Goal: Check status: Check status

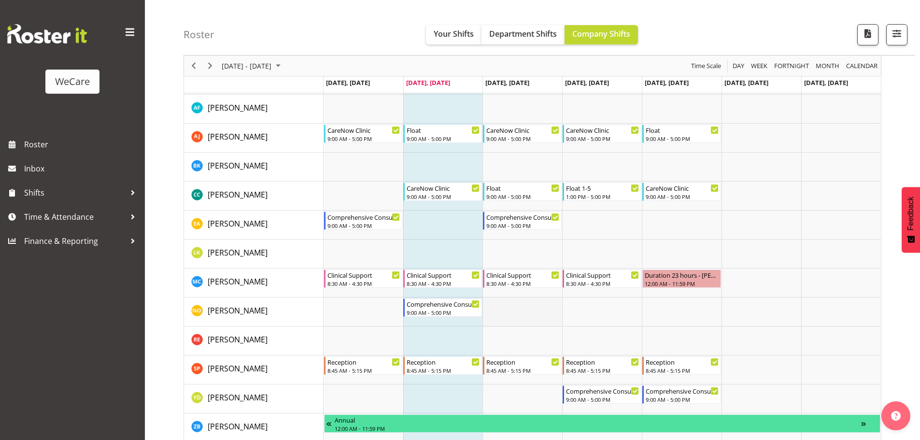
scroll to position [1738, 0]
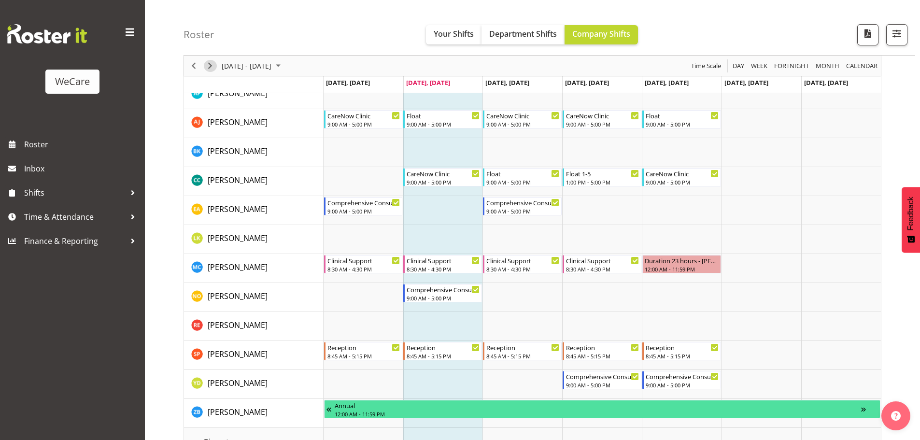
click at [206, 68] on span "Next" at bounding box center [210, 66] width 12 height 12
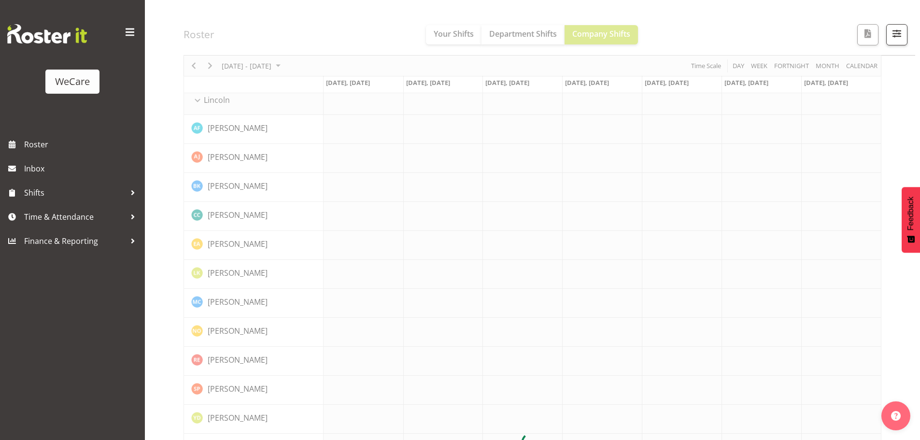
scroll to position [1690, 0]
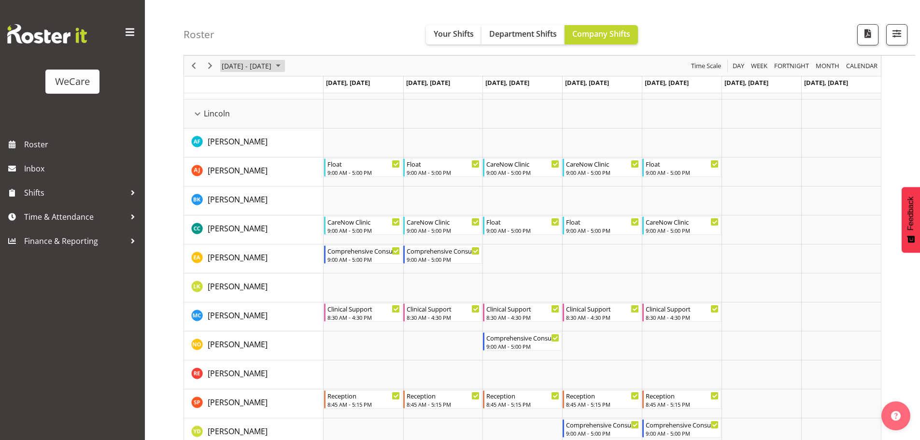
click at [241, 69] on span "[DATE] - [DATE]" at bounding box center [247, 66] width 52 height 12
click at [243, 135] on span "9" at bounding box center [247, 139] width 14 height 14
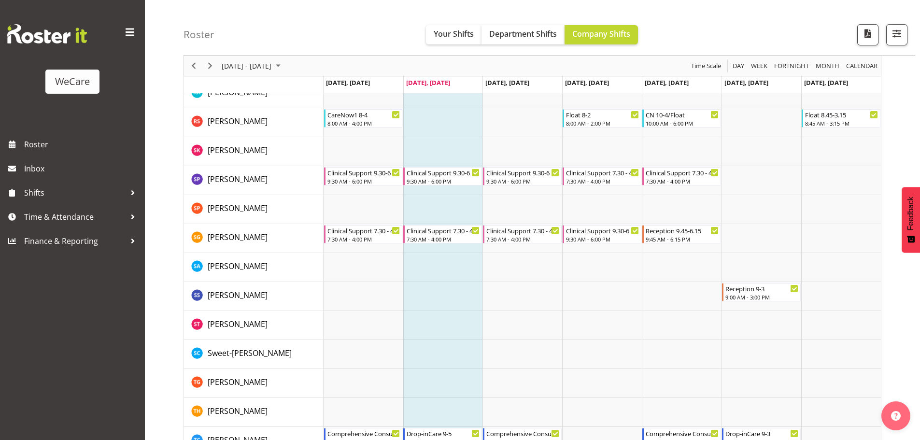
scroll to position [3683, 0]
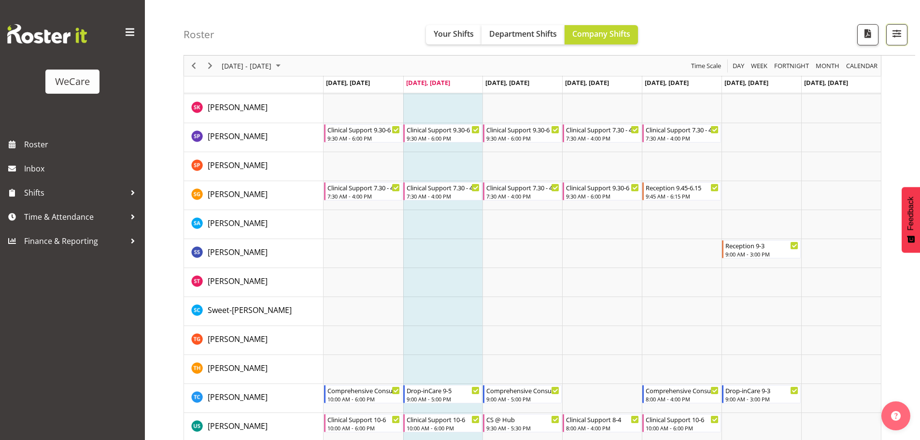
drag, startPoint x: 889, startPoint y: 31, endPoint x: 890, endPoint y: 45, distance: 14.6
click at [889, 31] on button "button" at bounding box center [896, 34] width 21 height 21
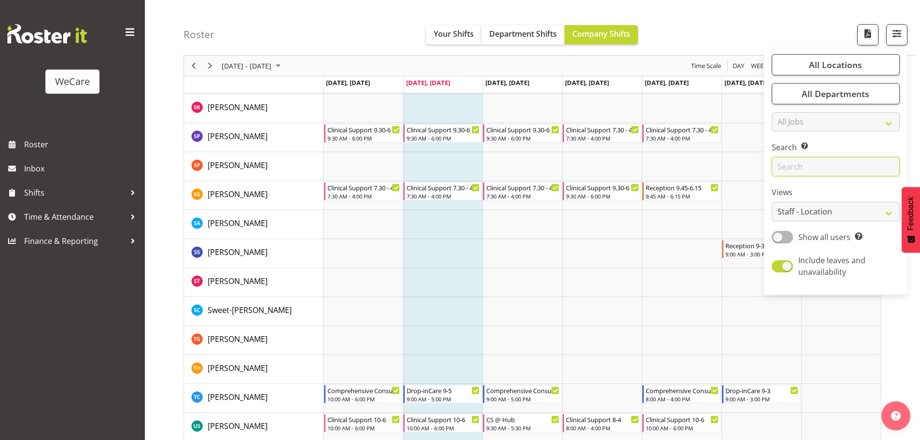
drag, startPoint x: 789, startPoint y: 167, endPoint x: 794, endPoint y: 170, distance: 6.3
click at [789, 167] on input "text" at bounding box center [835, 166] width 128 height 19
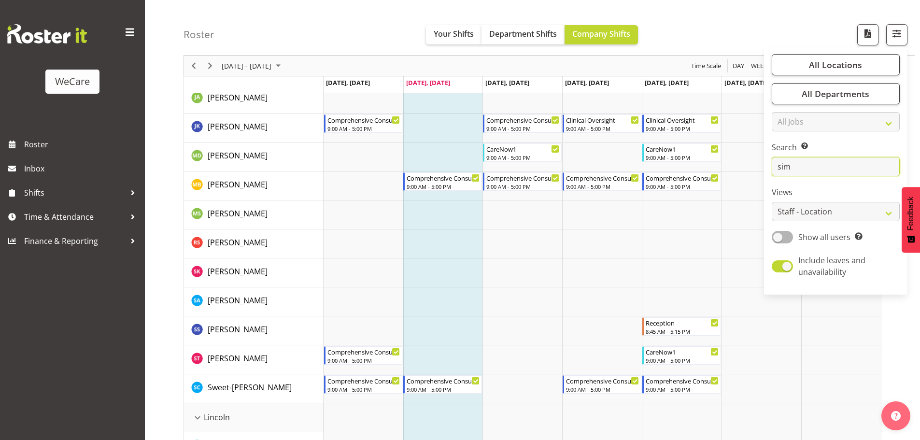
scroll to position [38, 0]
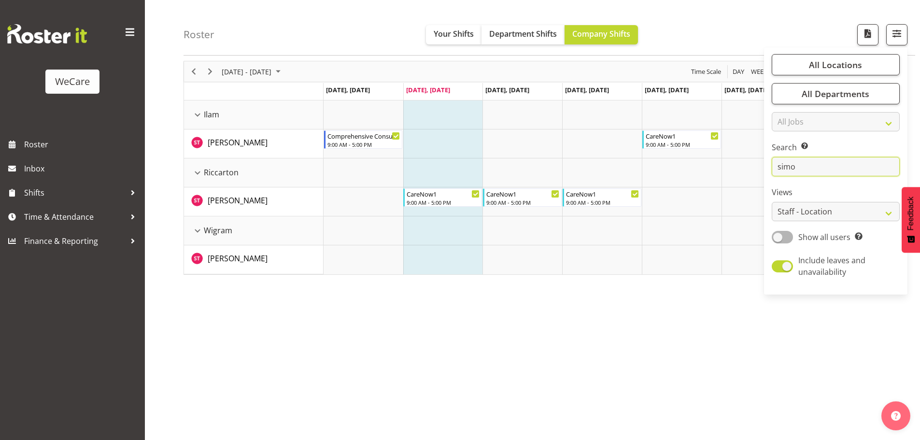
click at [810, 172] on input "simo" at bounding box center [835, 166] width 128 height 19
click at [821, 172] on input "simo" at bounding box center [835, 166] width 128 height 19
type input "s"
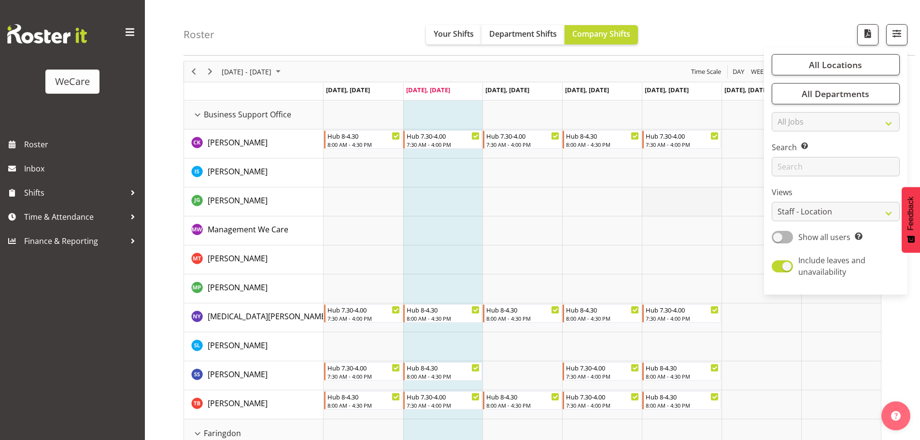
click at [689, 204] on td "Timeline Week of September 9, 2025" at bounding box center [682, 201] width 80 height 29
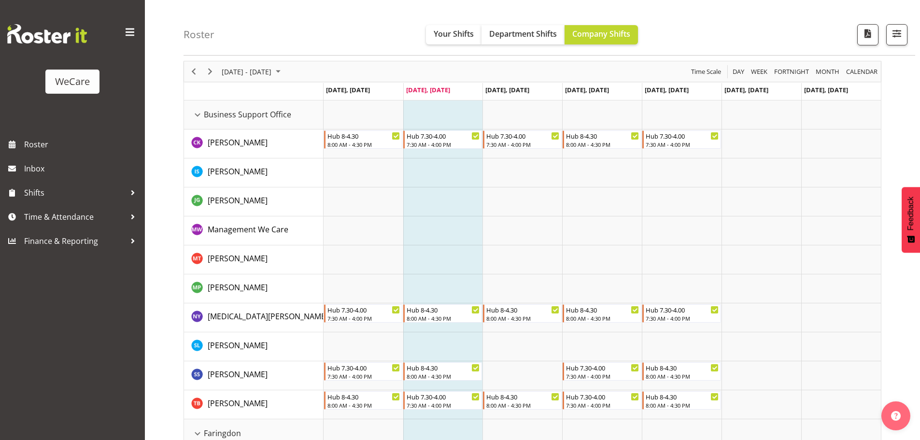
drag, startPoint x: 474, startPoint y: 186, endPoint x: 481, endPoint y: 185, distance: 7.3
click at [474, 185] on td "Timeline Week of September 9, 2025" at bounding box center [443, 172] width 80 height 29
click at [470, 194] on td "Timeline Week of September 9, 2025" at bounding box center [443, 201] width 80 height 29
